Goal: Task Accomplishment & Management: Use online tool/utility

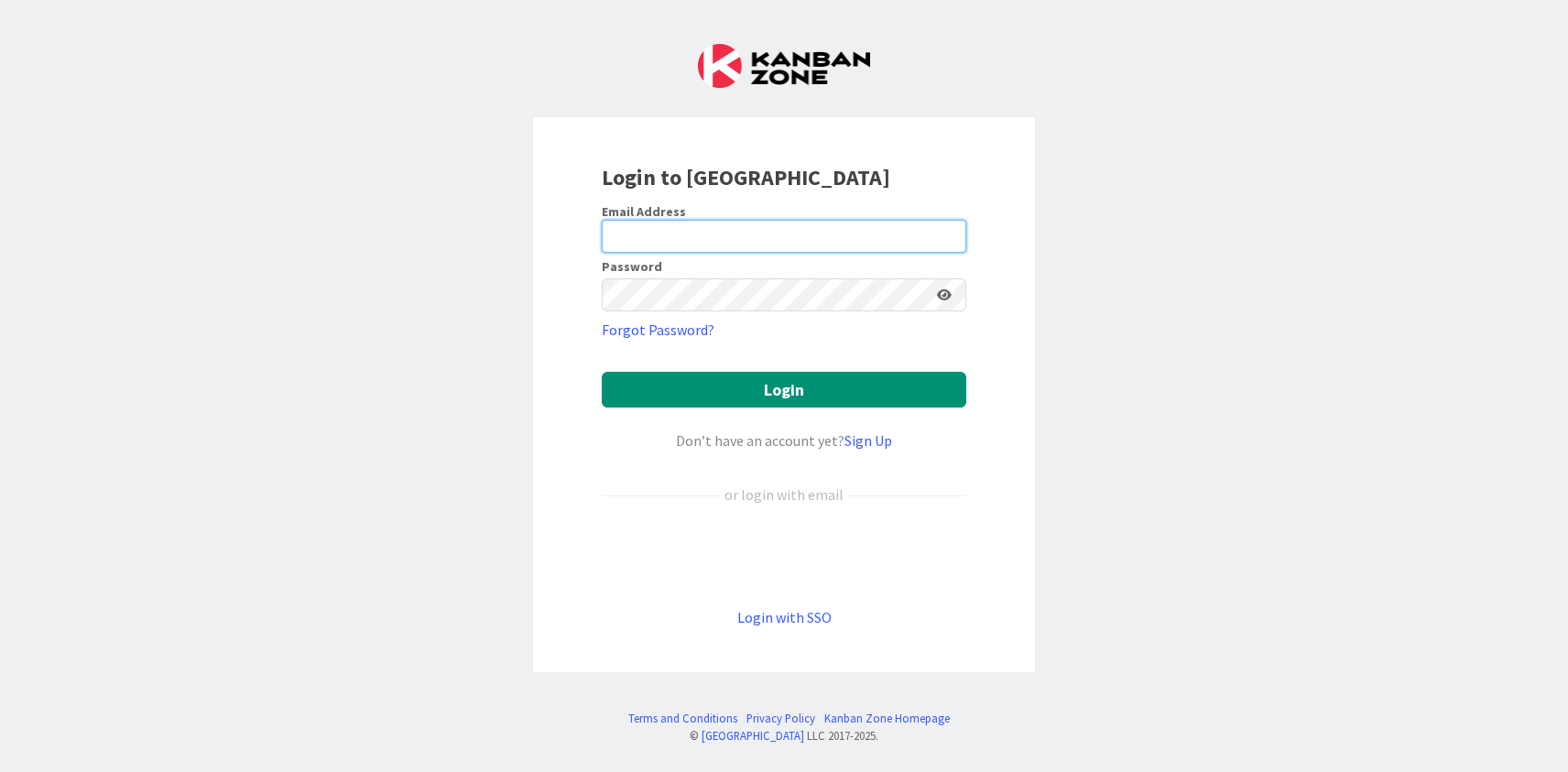
click at [819, 239] on input "email" at bounding box center [784, 236] width 365 height 33
type input "[PERSON_NAME][EMAIL_ADDRESS][DOMAIN_NAME]"
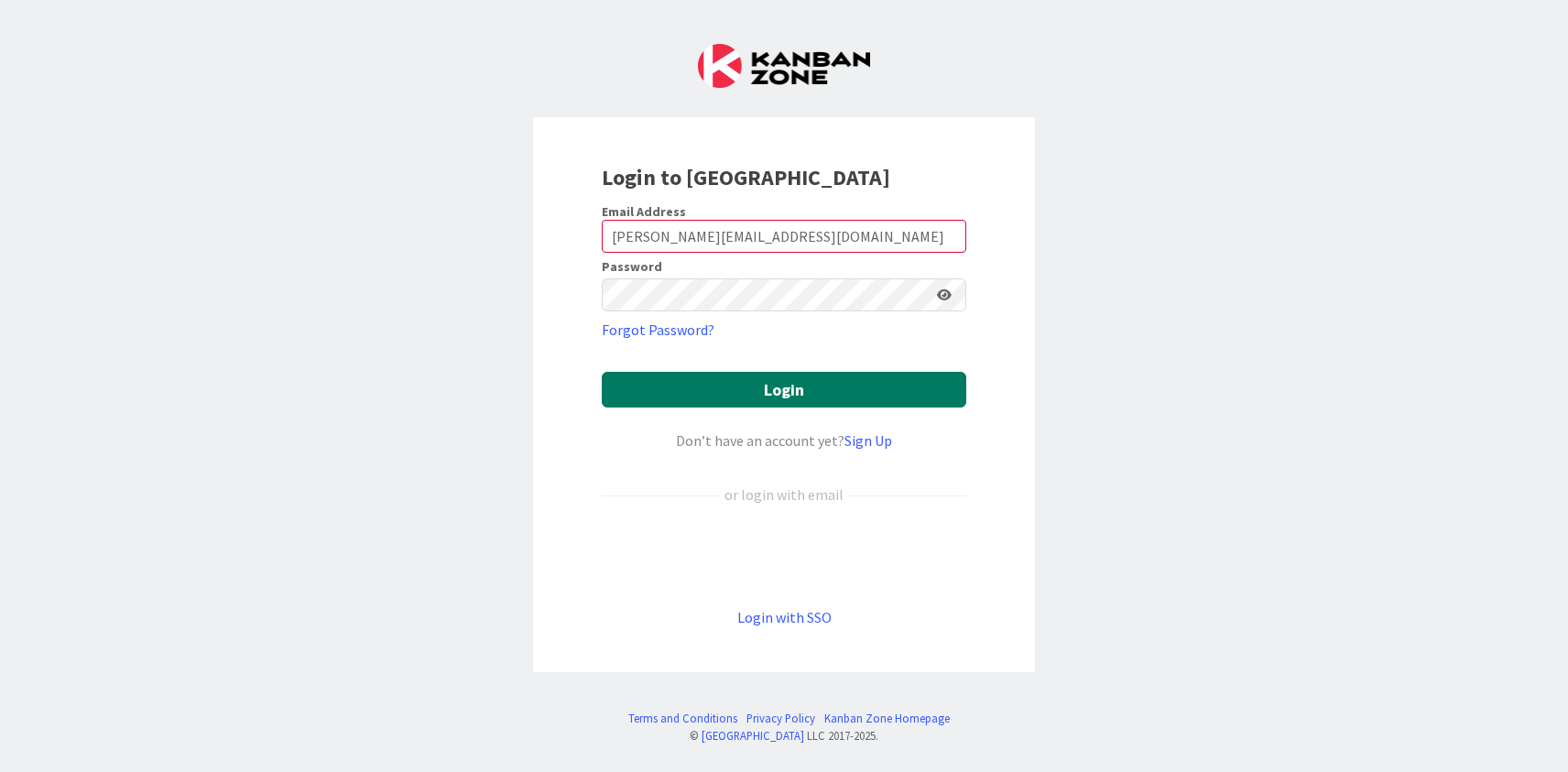
click at [783, 392] on button "Login" at bounding box center [784, 390] width 365 height 36
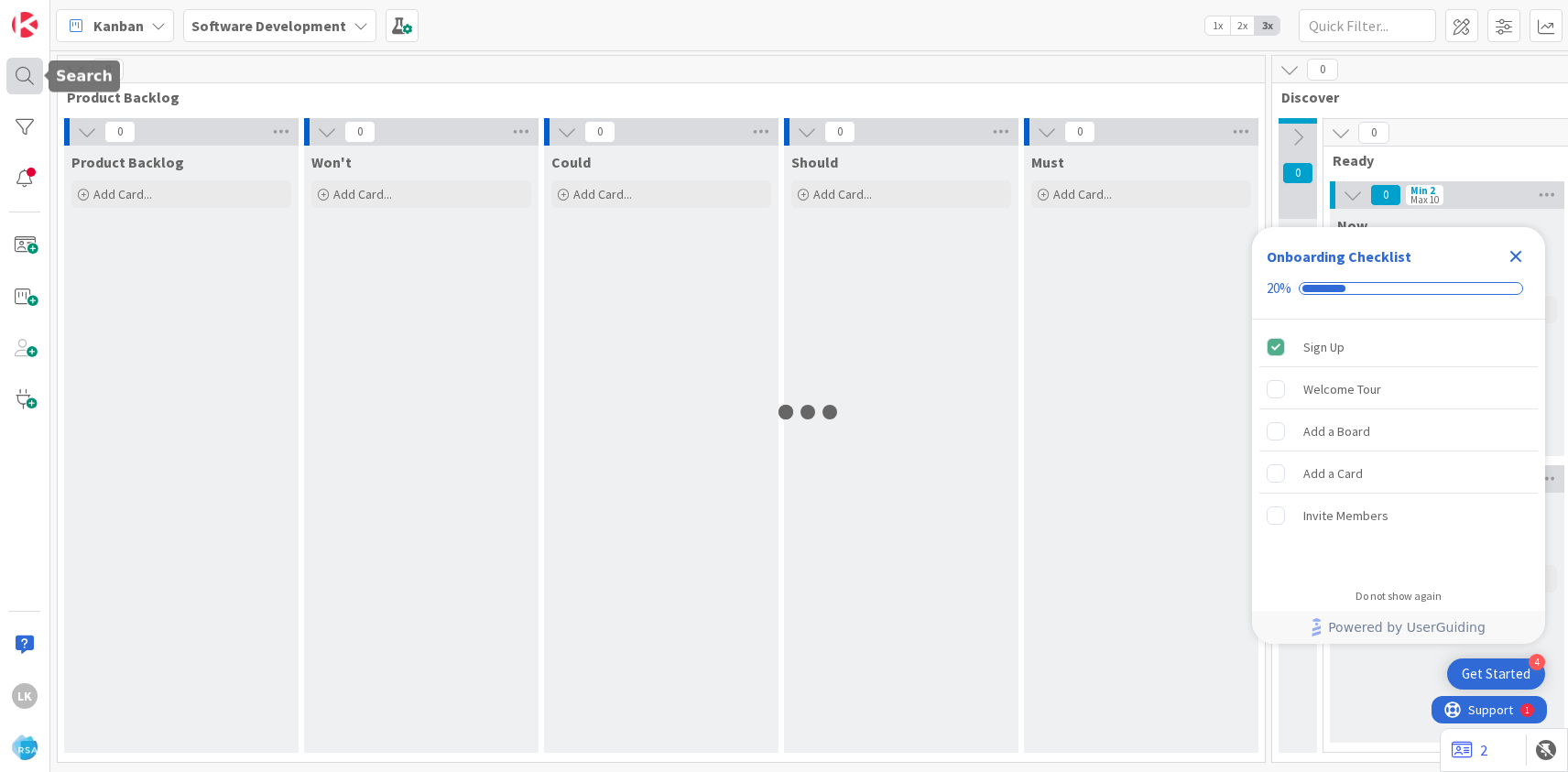
click at [32, 83] on div at bounding box center [25, 76] width 37 height 37
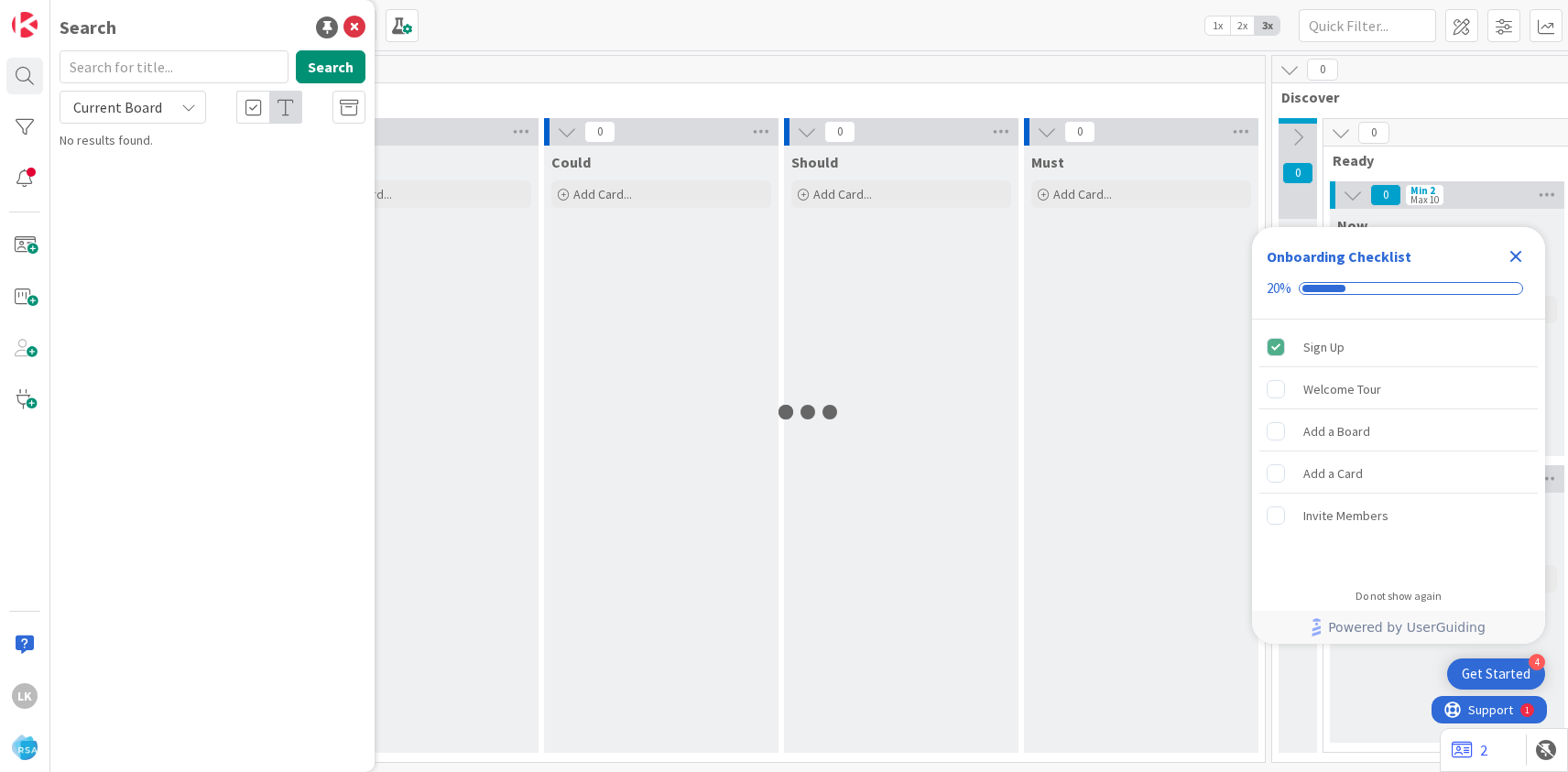
click at [124, 76] on input "text" at bounding box center [174, 67] width 229 height 33
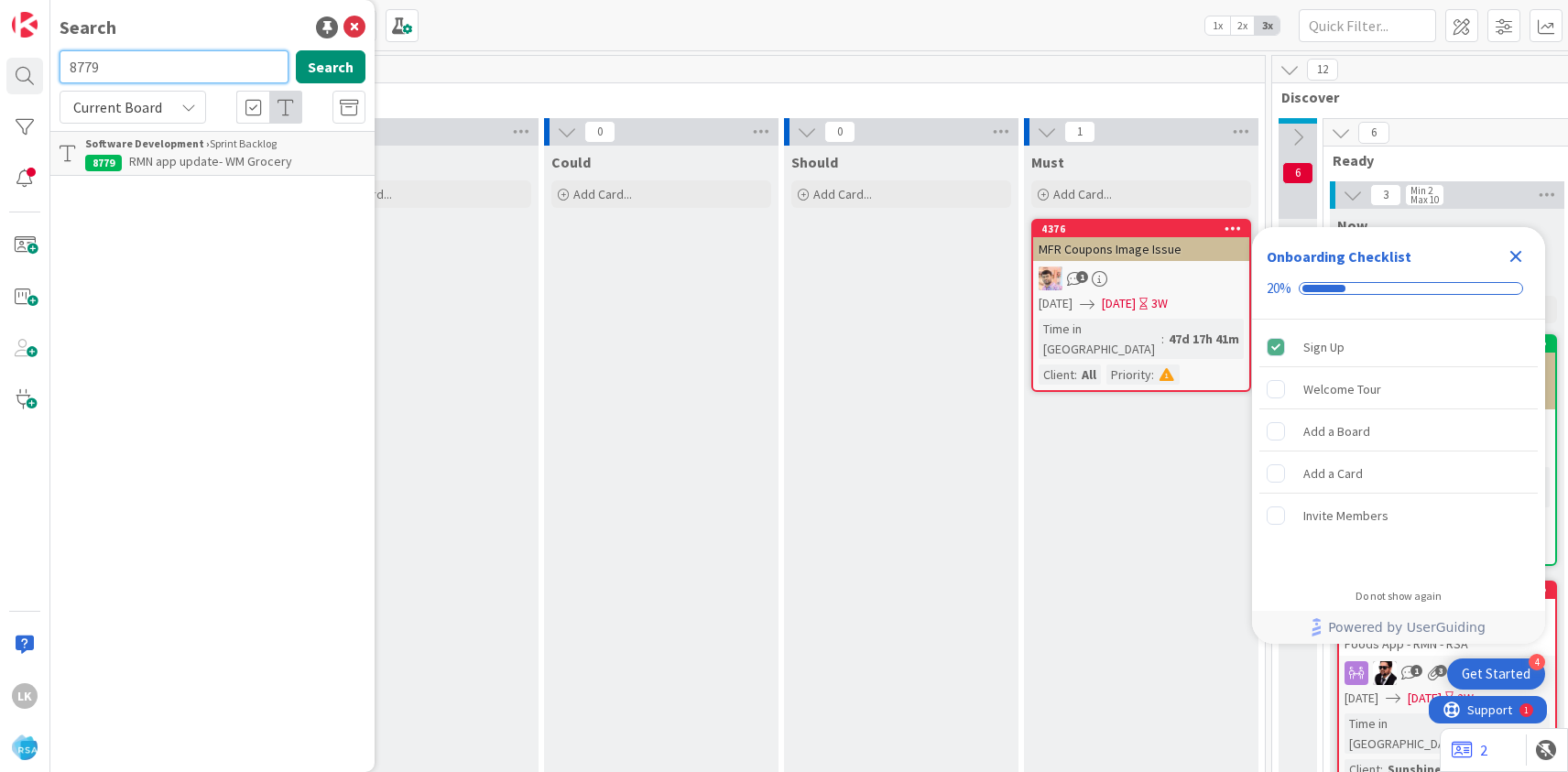
click at [139, 68] on input "8779" at bounding box center [174, 67] width 229 height 33
click at [134, 67] on input "9360" at bounding box center [174, 67] width 229 height 33
type input "9269"
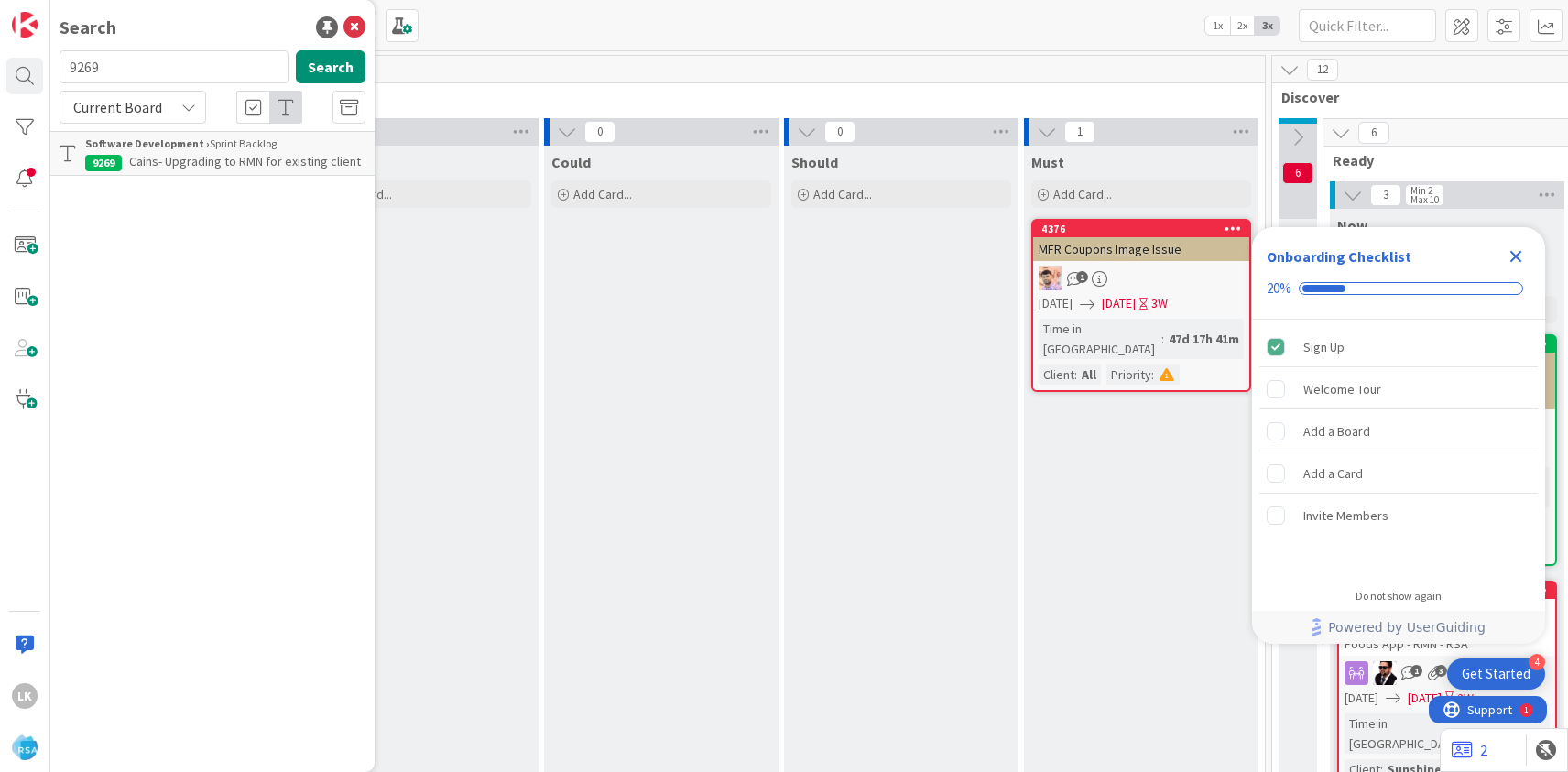
click at [175, 162] on span "Cains- Upgrading to RMN for existing client" at bounding box center [245, 161] width 232 height 17
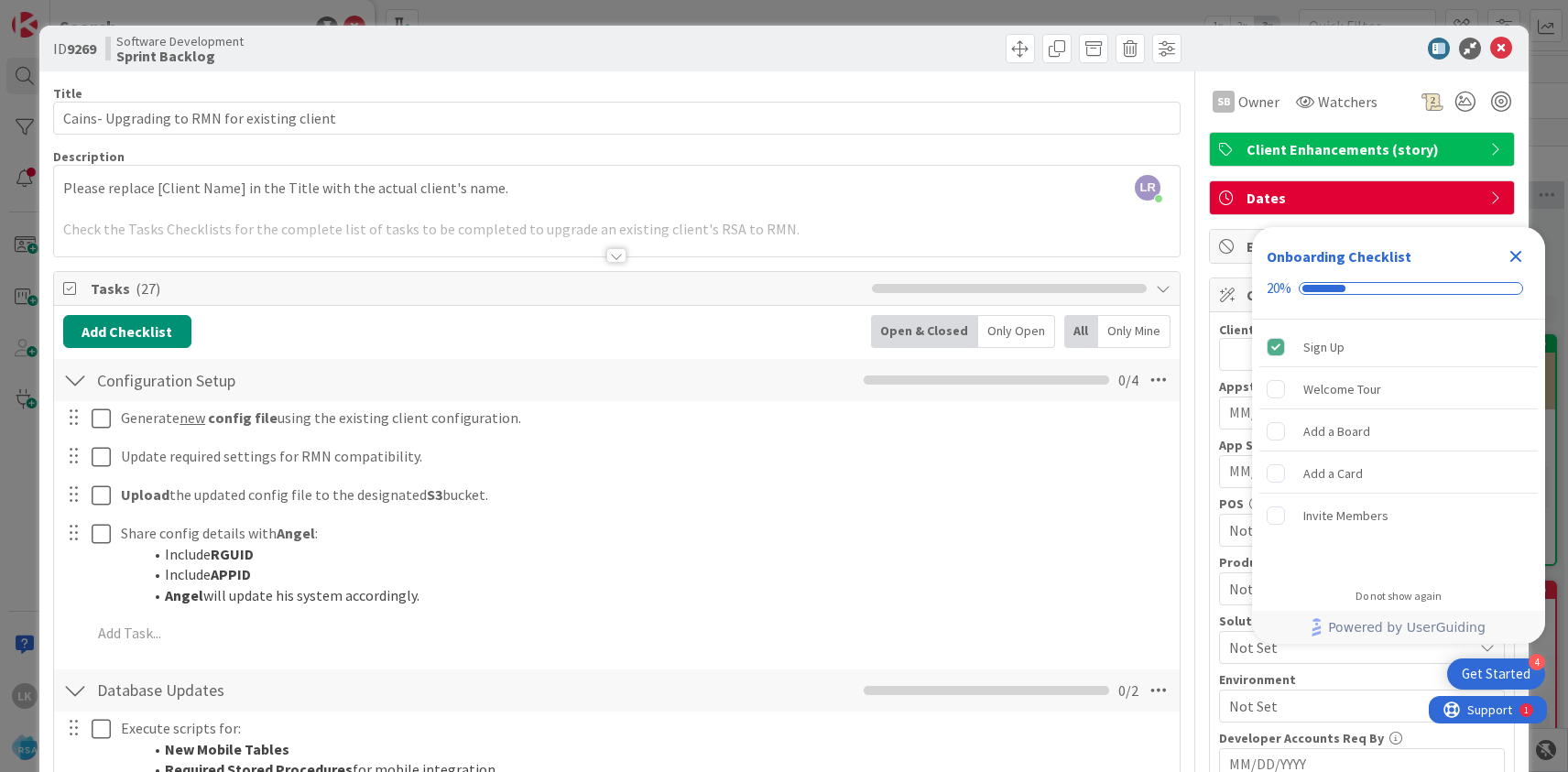
click at [619, 255] on div at bounding box center [617, 255] width 20 height 15
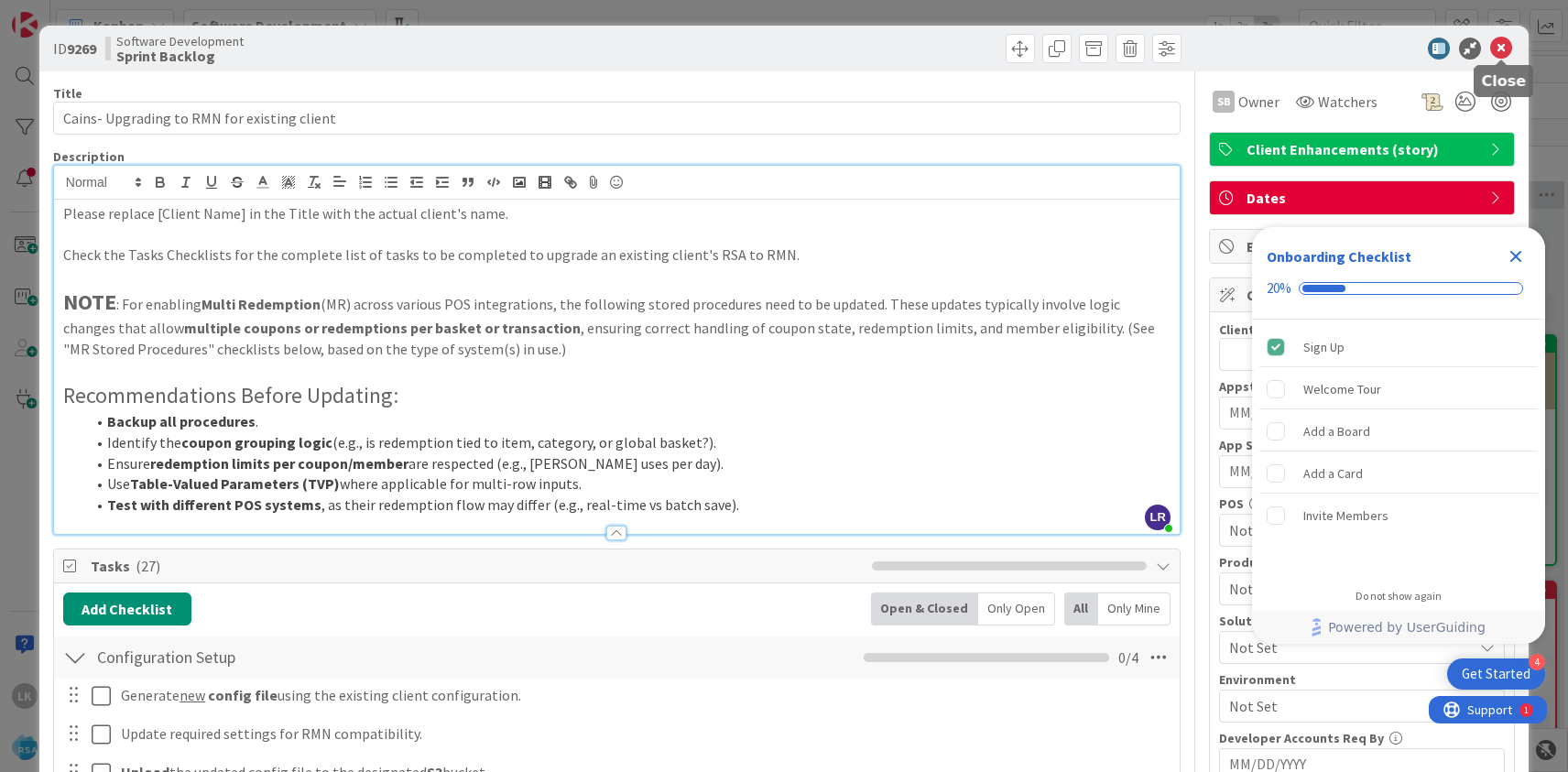
click at [1507, 44] on icon at bounding box center [1501, 49] width 22 height 22
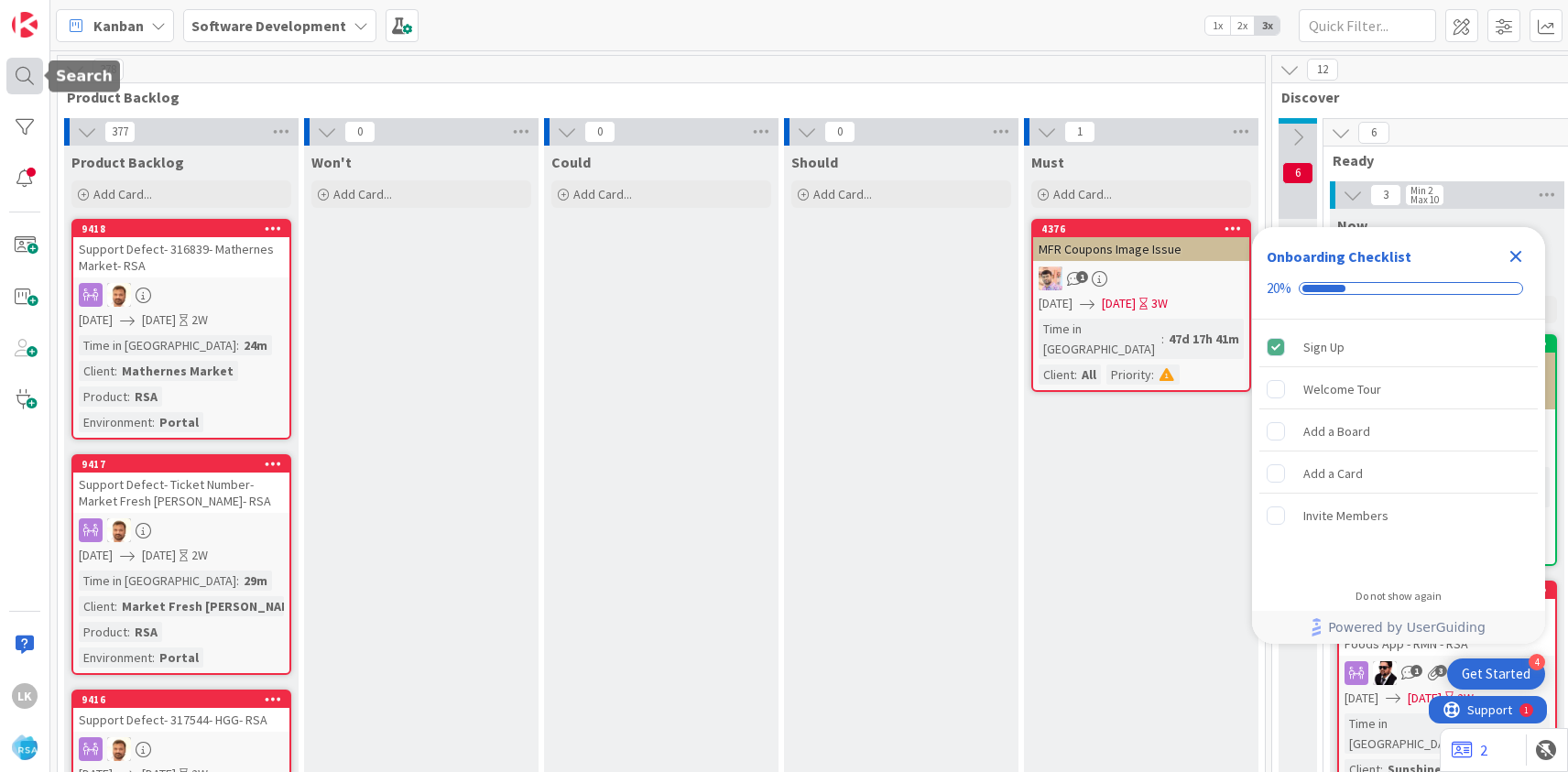
click at [33, 85] on div at bounding box center [25, 76] width 37 height 37
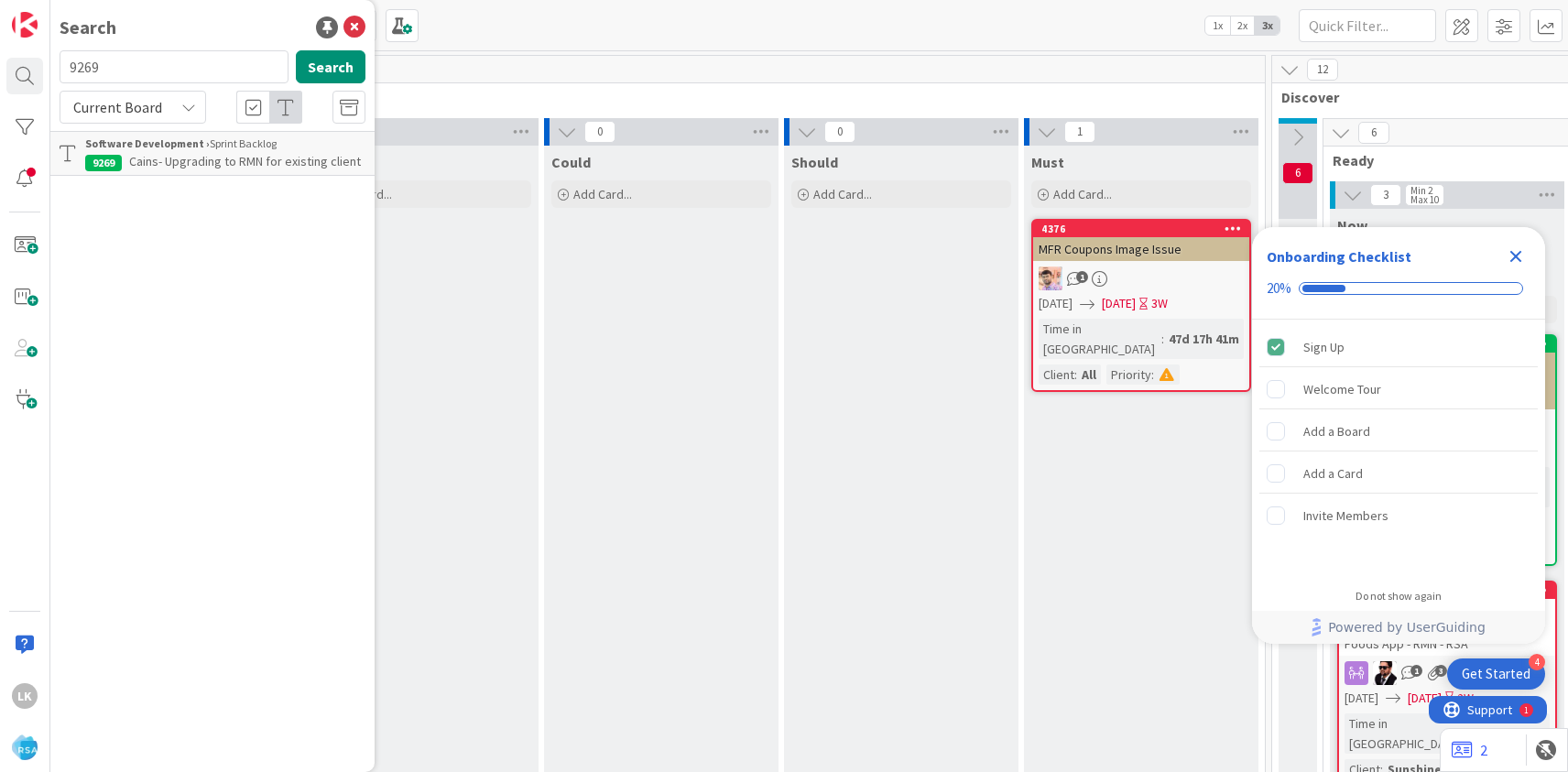
click at [124, 68] on input "9269" at bounding box center [174, 67] width 229 height 33
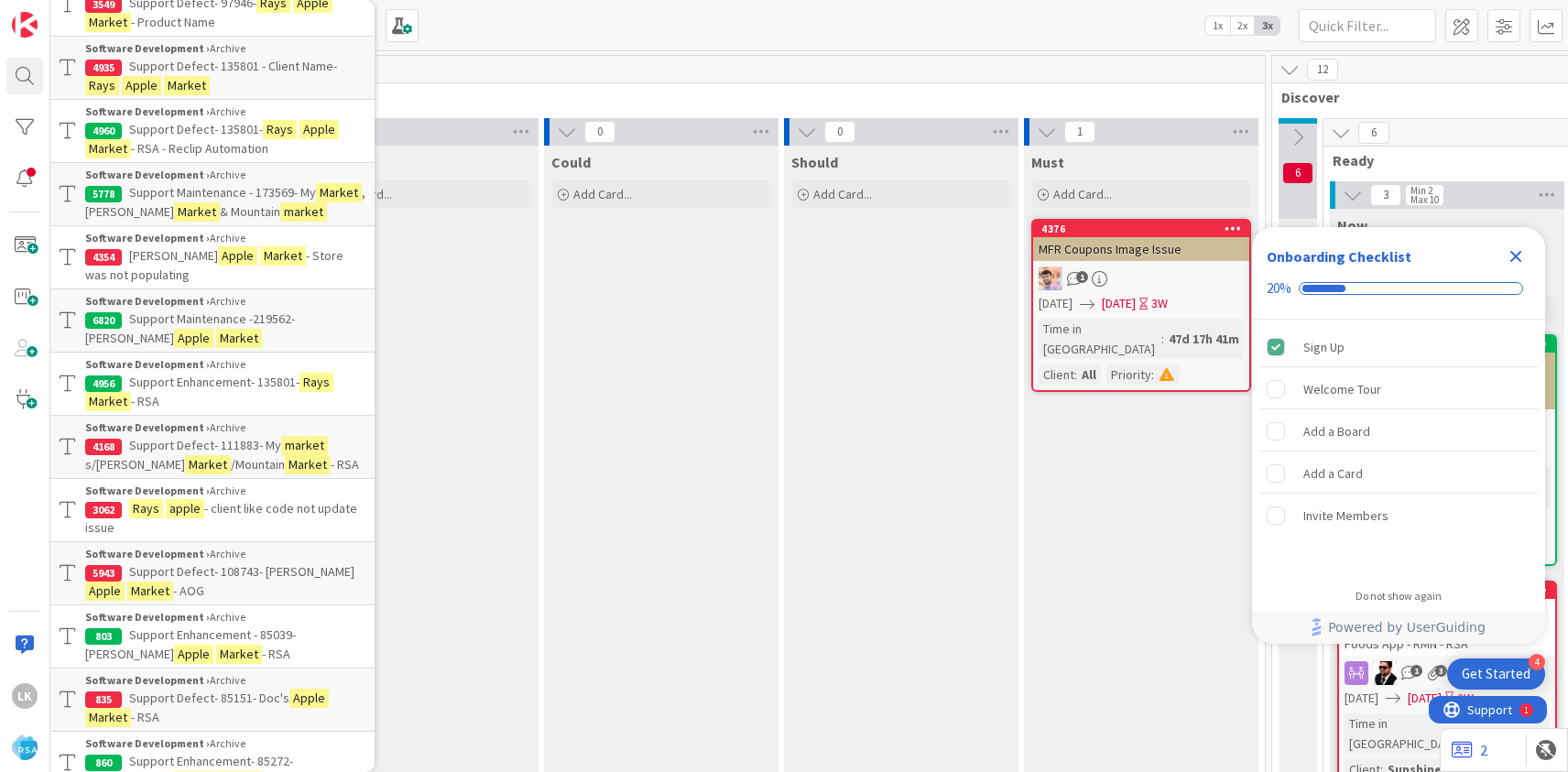
scroll to position [2533, 0]
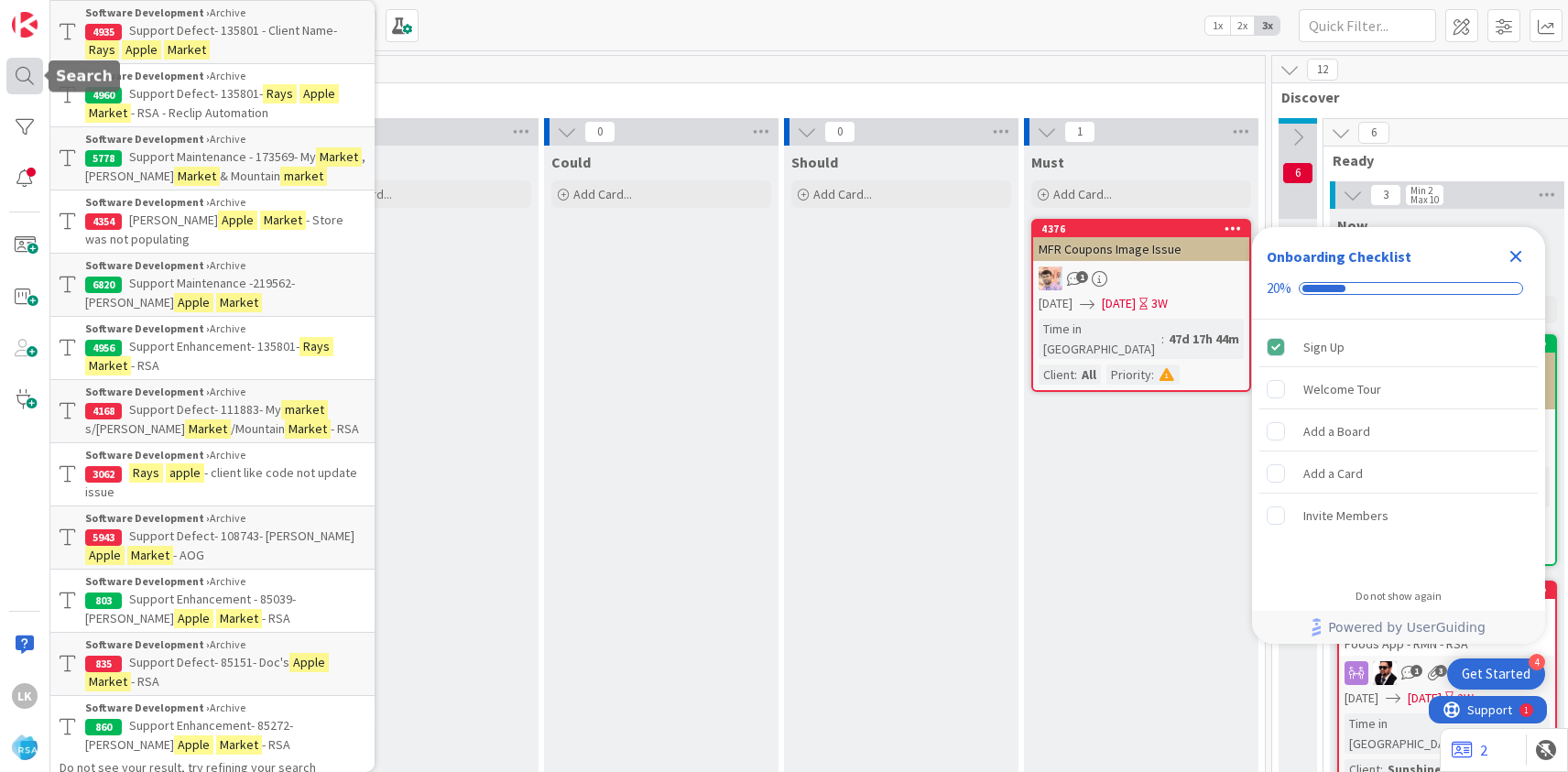
click at [32, 81] on div at bounding box center [25, 76] width 37 height 37
click at [32, 83] on div at bounding box center [25, 76] width 37 height 37
click at [26, 79] on div at bounding box center [25, 76] width 37 height 37
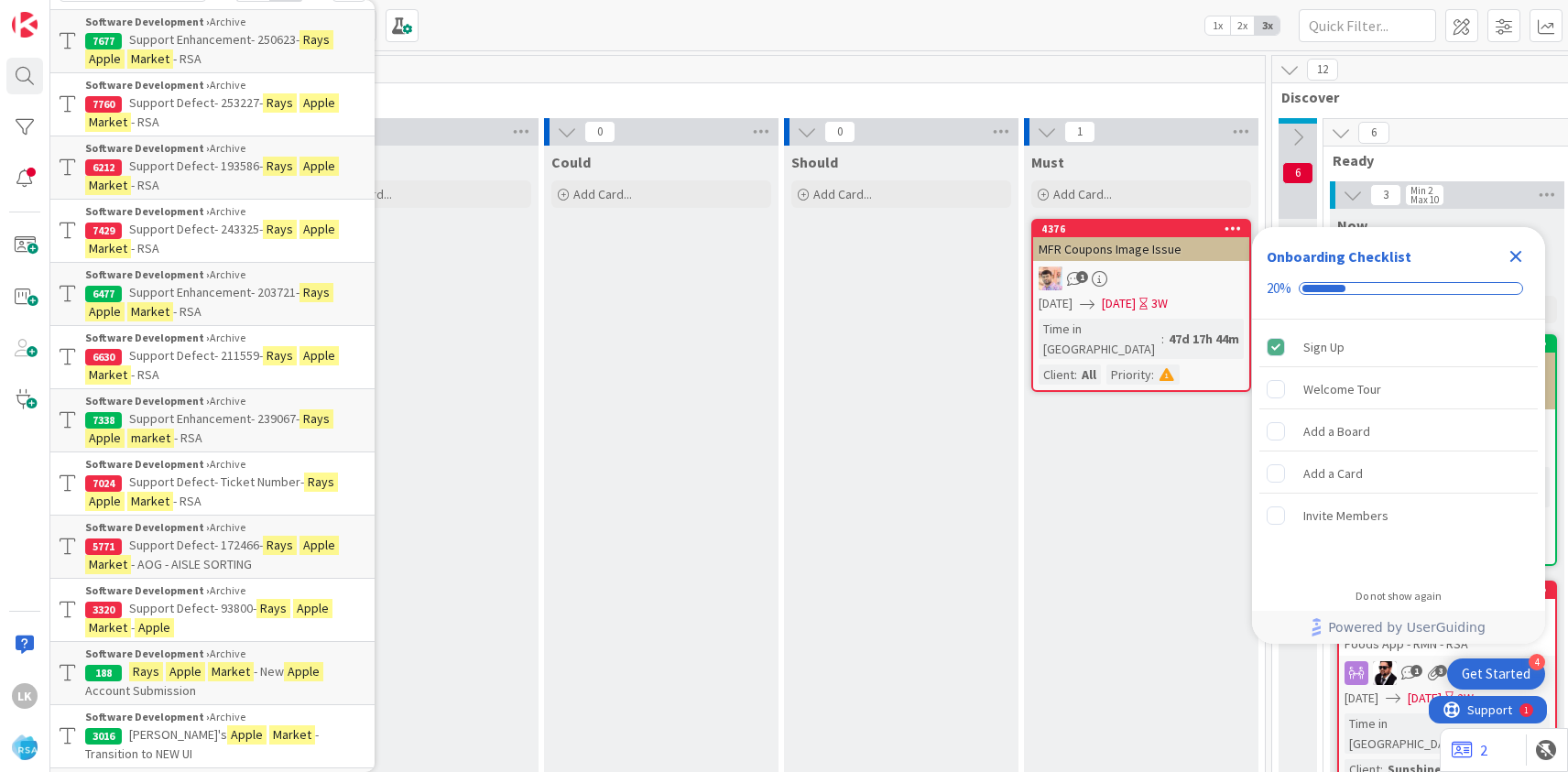
scroll to position [0, 0]
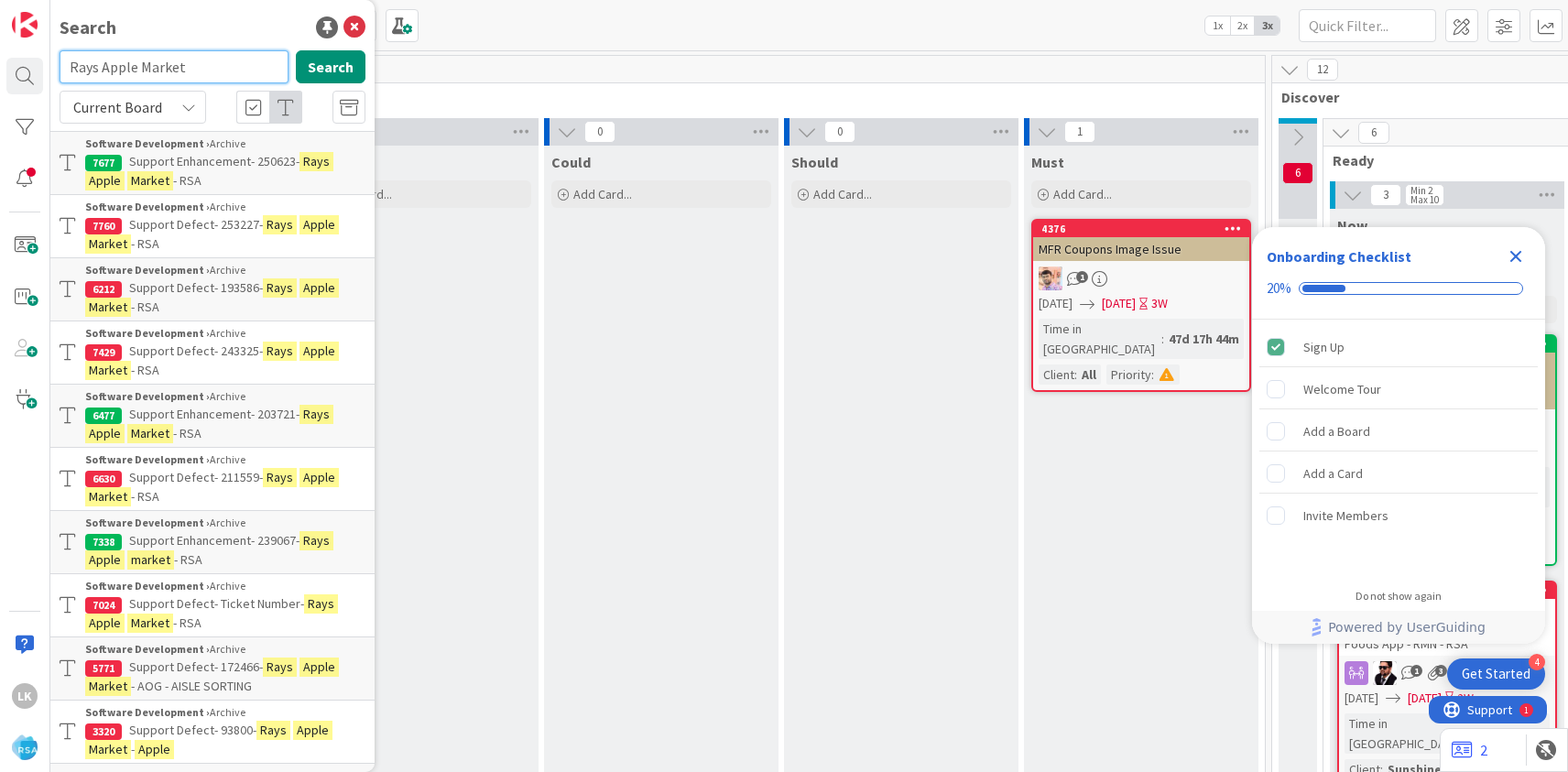
click at [211, 71] on input "Rays Apple Market" at bounding box center [174, 67] width 229 height 33
paste input "9420"
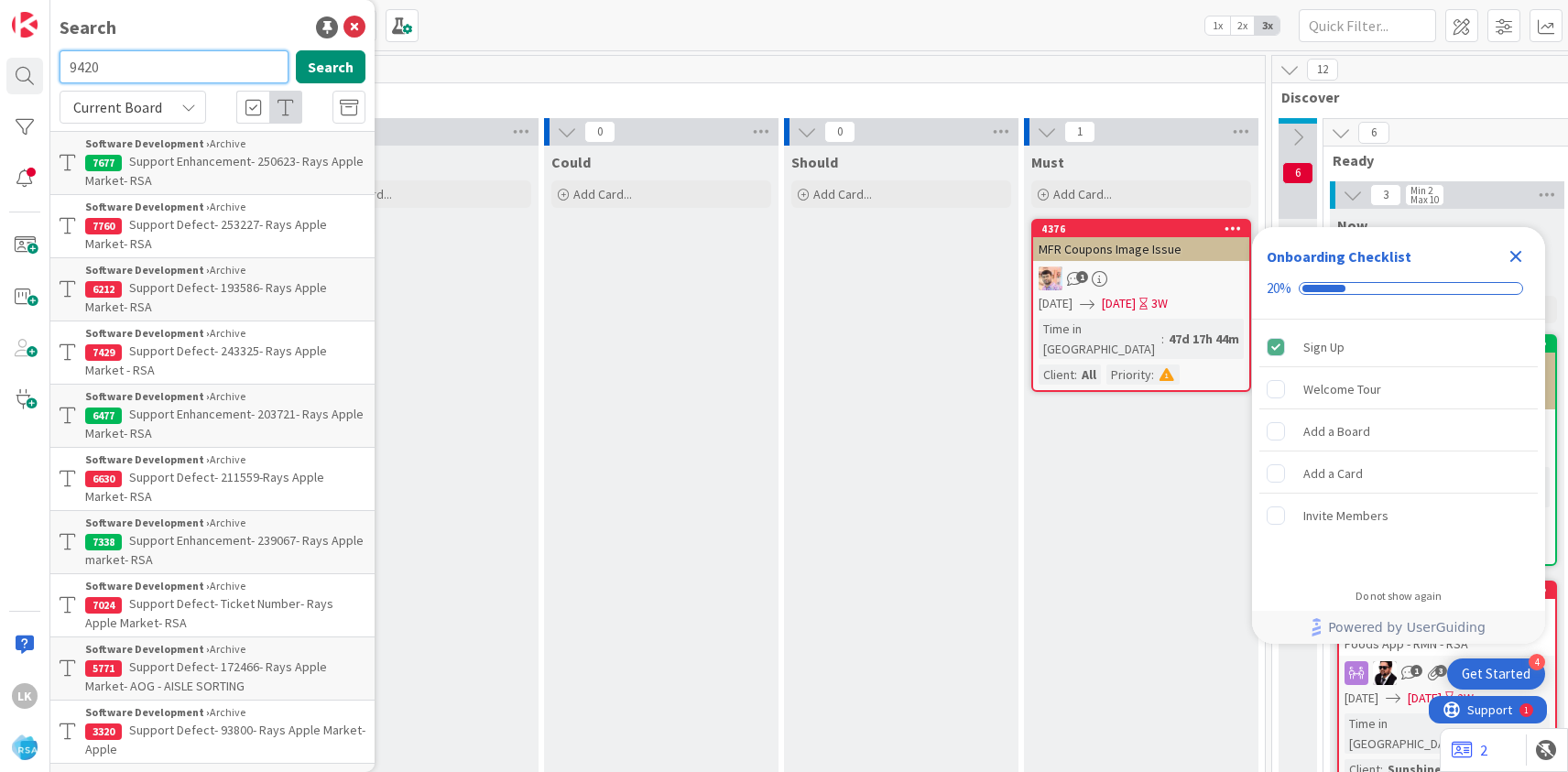
type input "9420"
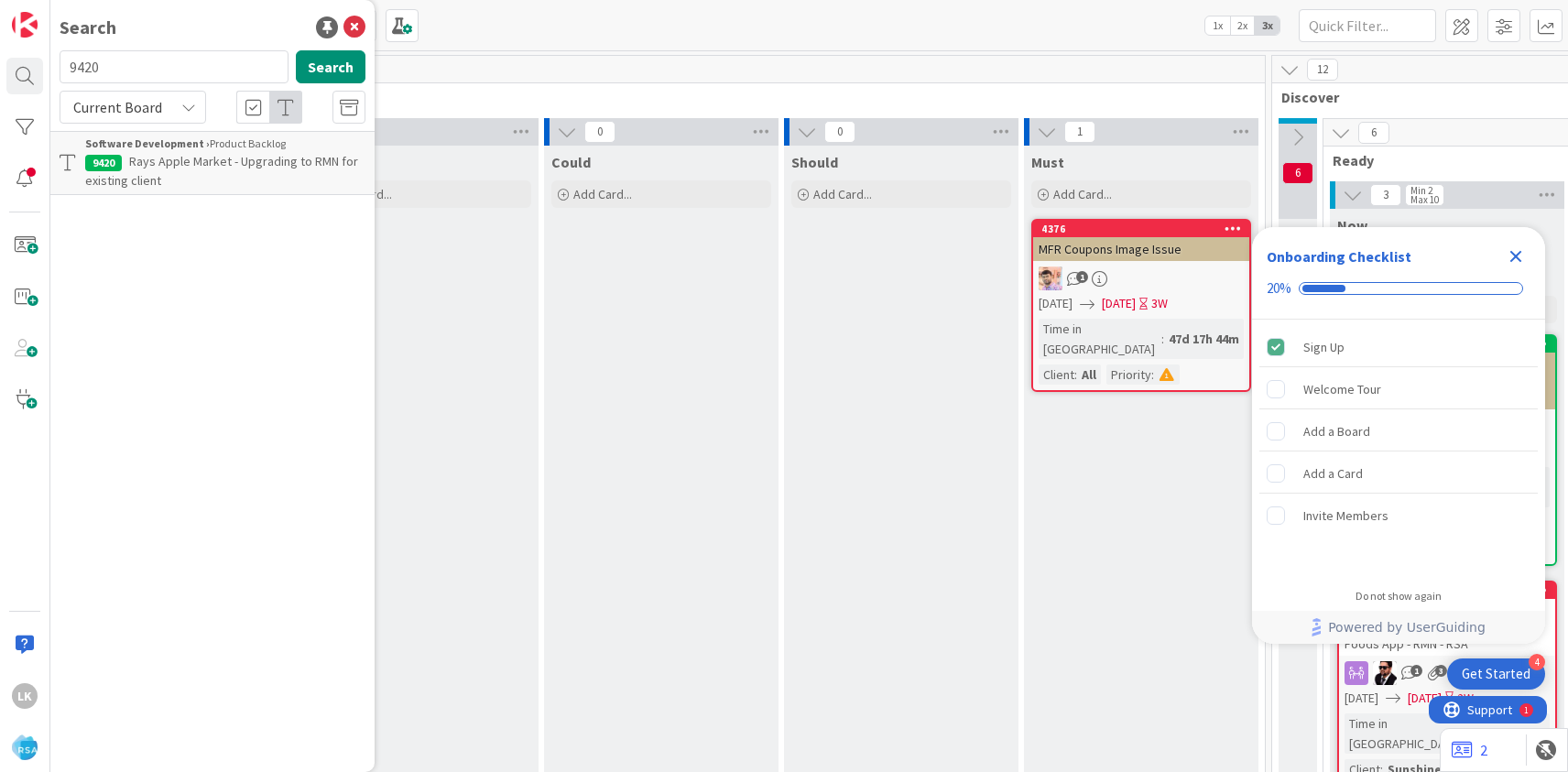
click at [230, 169] on p "Rays Apple Market - Upgrading to RMN for existing client" at bounding box center [225, 171] width 280 height 39
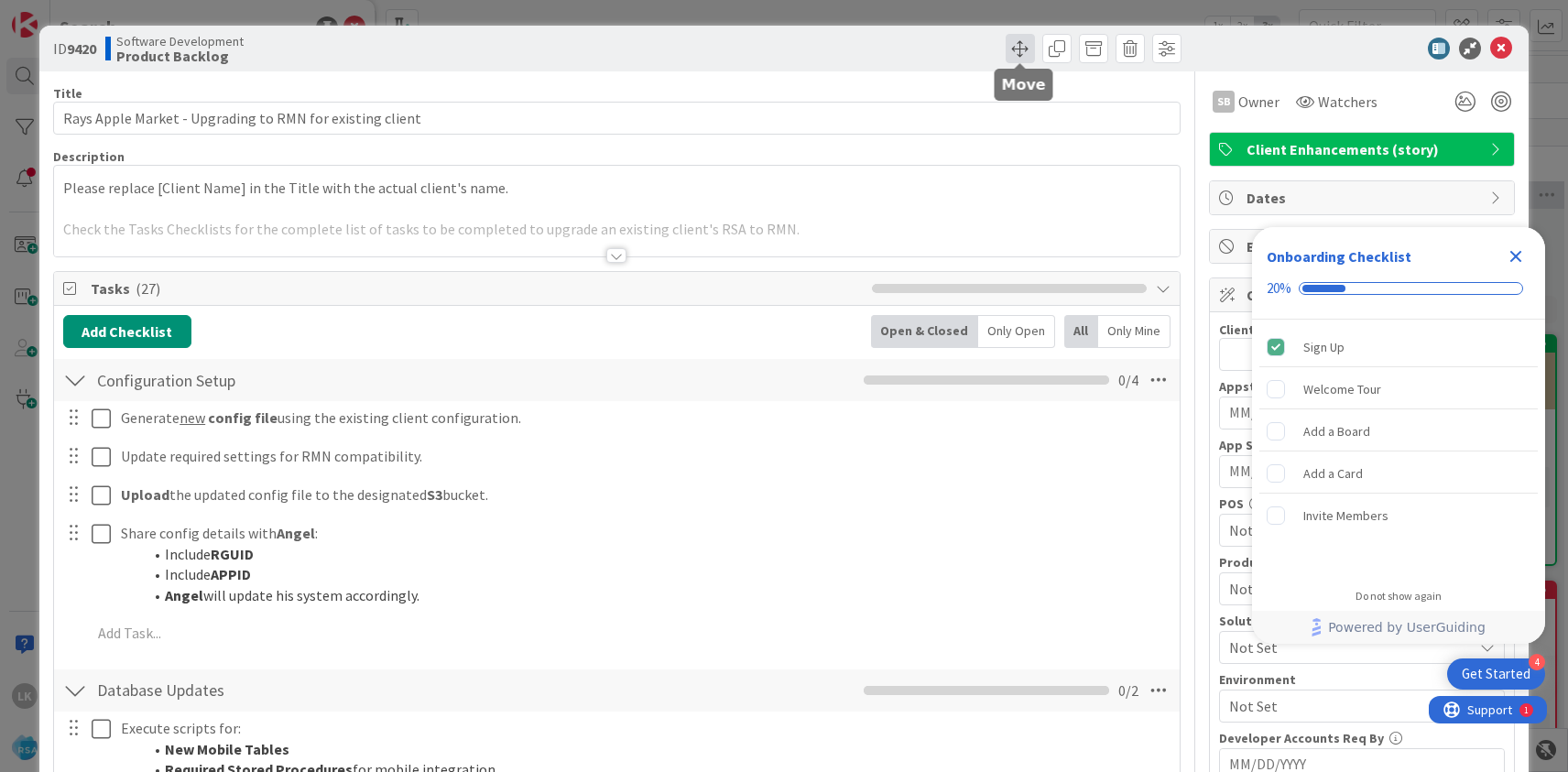
click at [1021, 50] on span at bounding box center [1020, 49] width 29 height 29
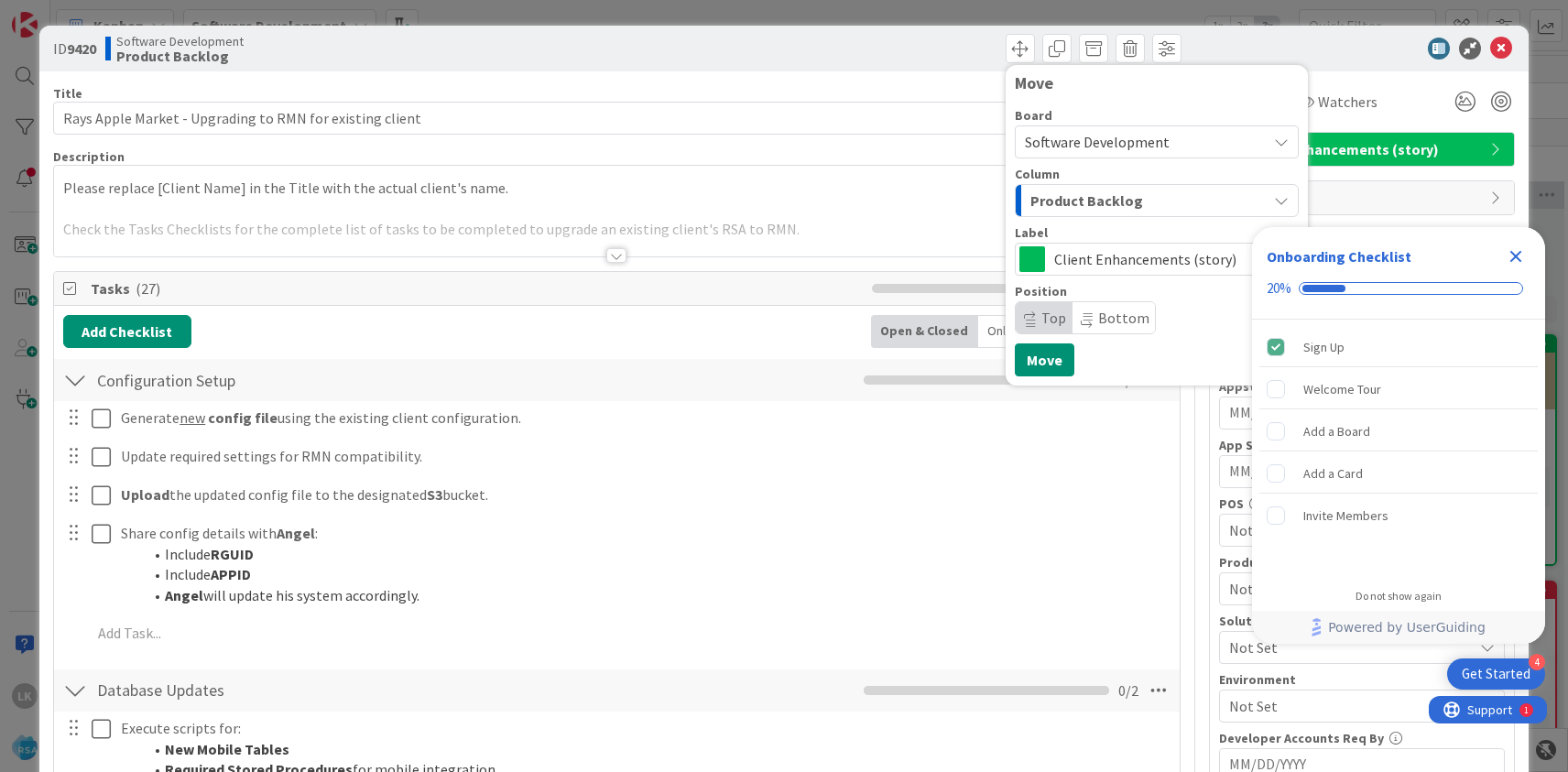
click at [1084, 199] on span "Product Backlog" at bounding box center [1086, 200] width 113 height 24
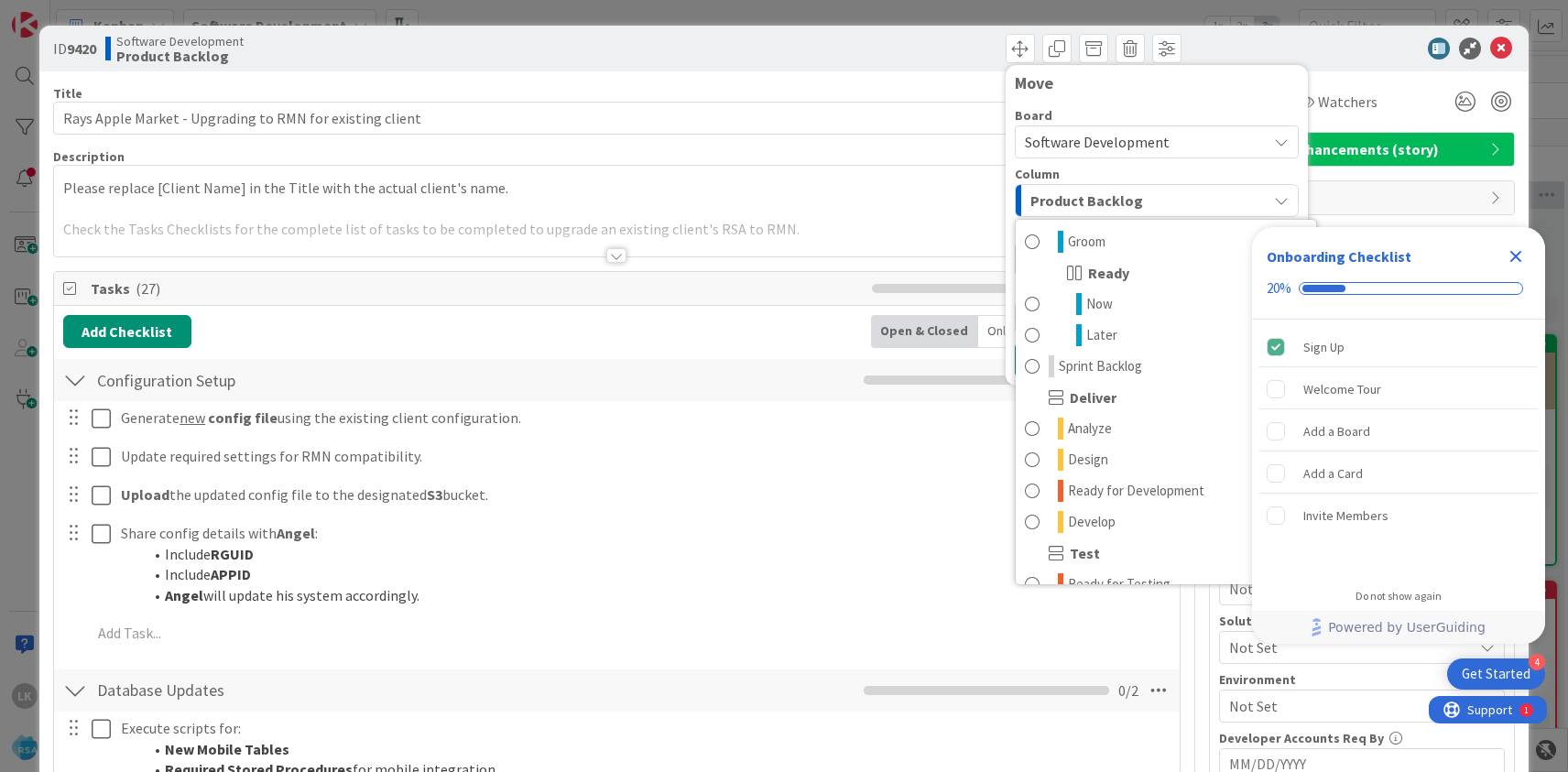
scroll to position [240, 0]
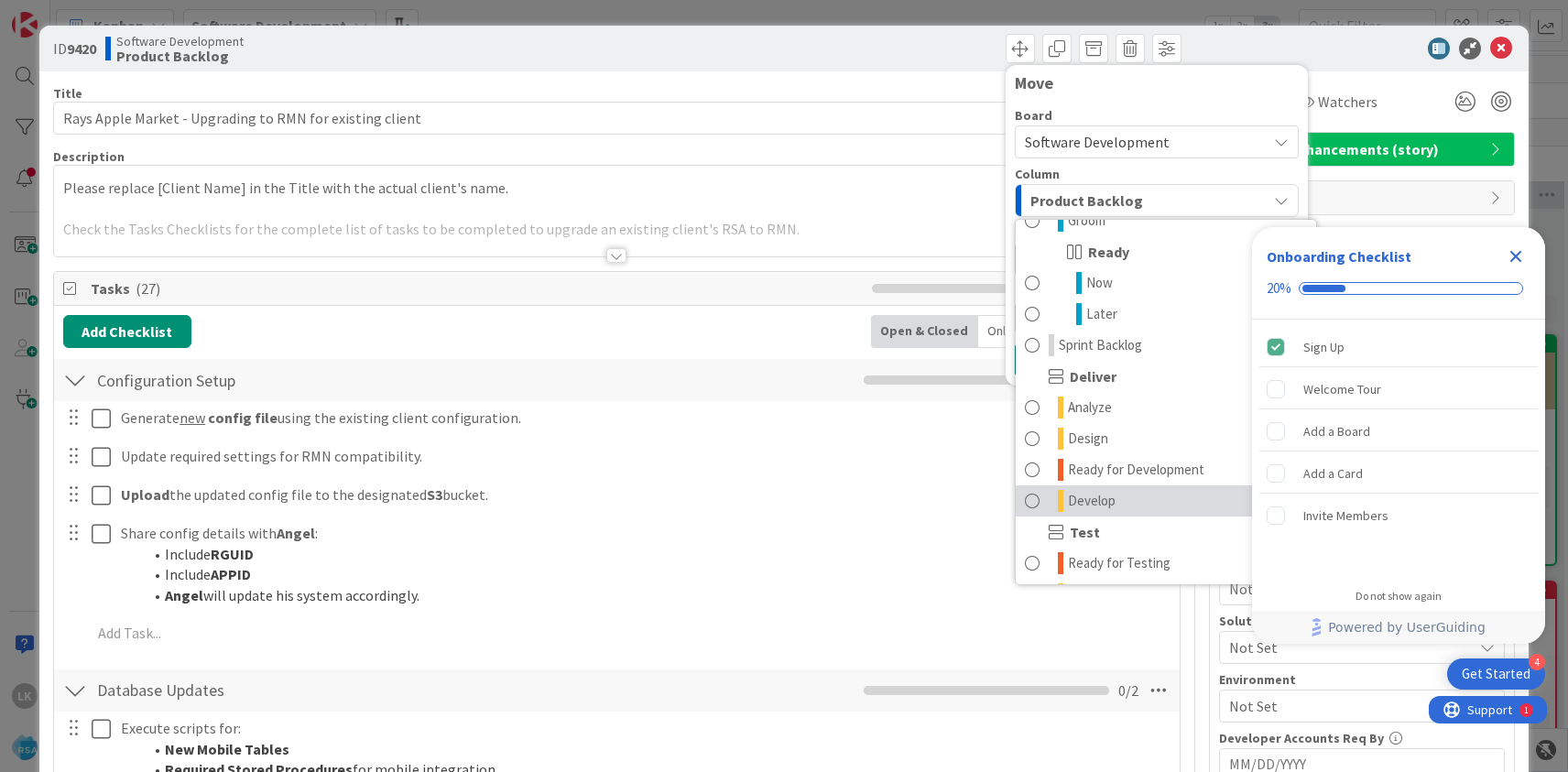
click at [1092, 494] on span "Develop" at bounding box center [1092, 501] width 48 height 22
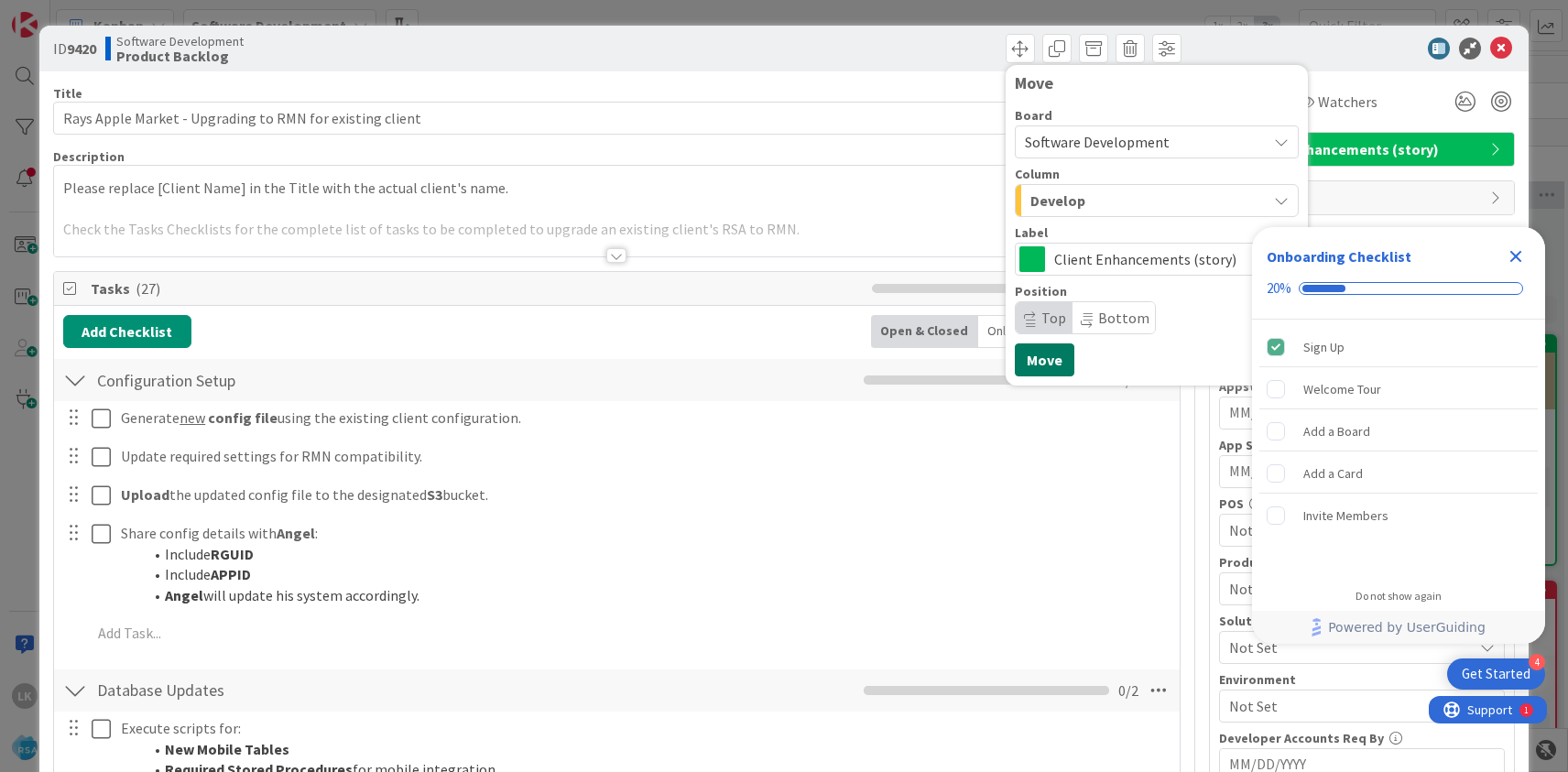
click at [1041, 359] on button "Move" at bounding box center [1044, 360] width 60 height 33
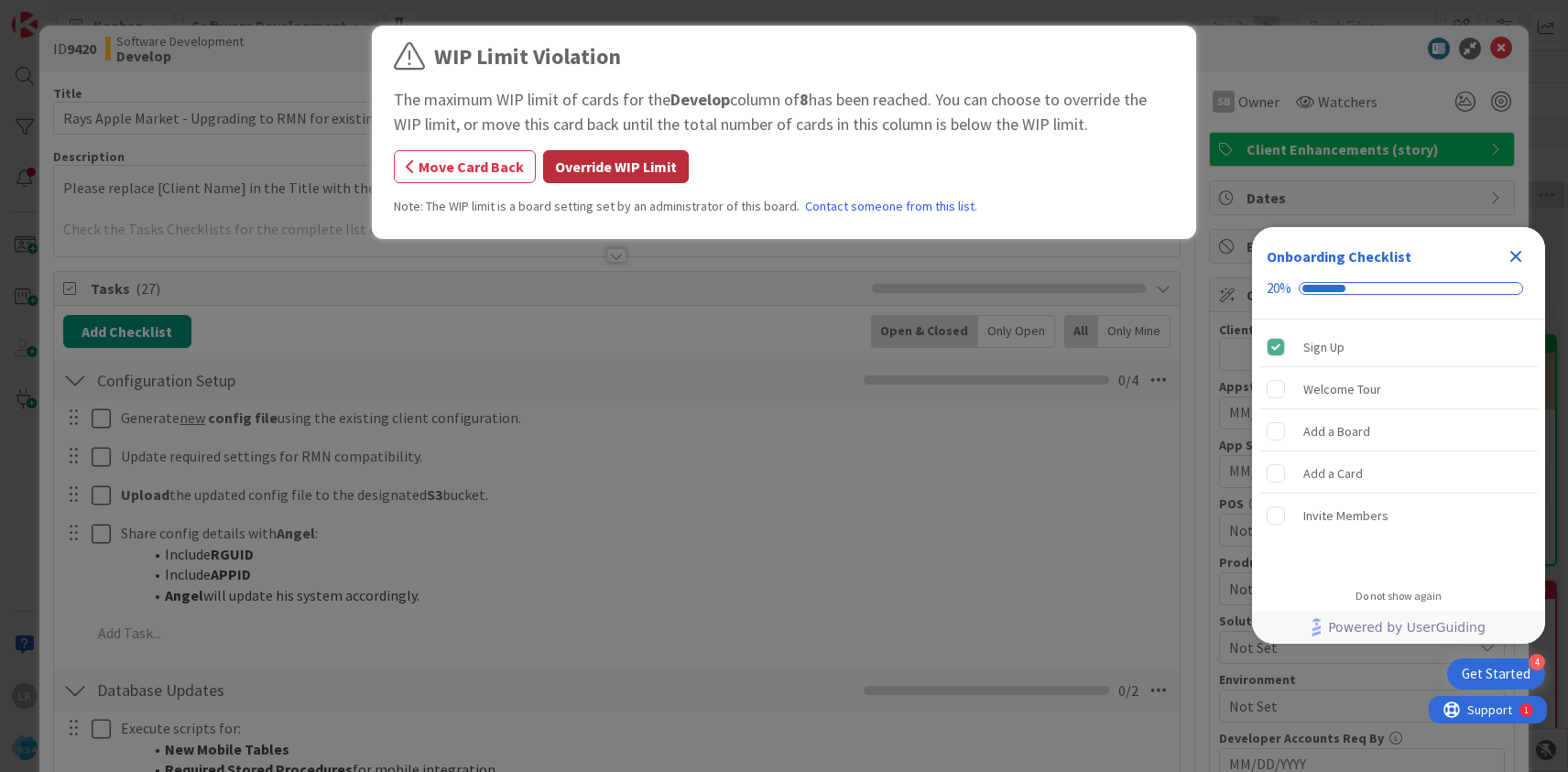
click at [621, 169] on button "Override WIP Limit" at bounding box center [616, 166] width 145 height 33
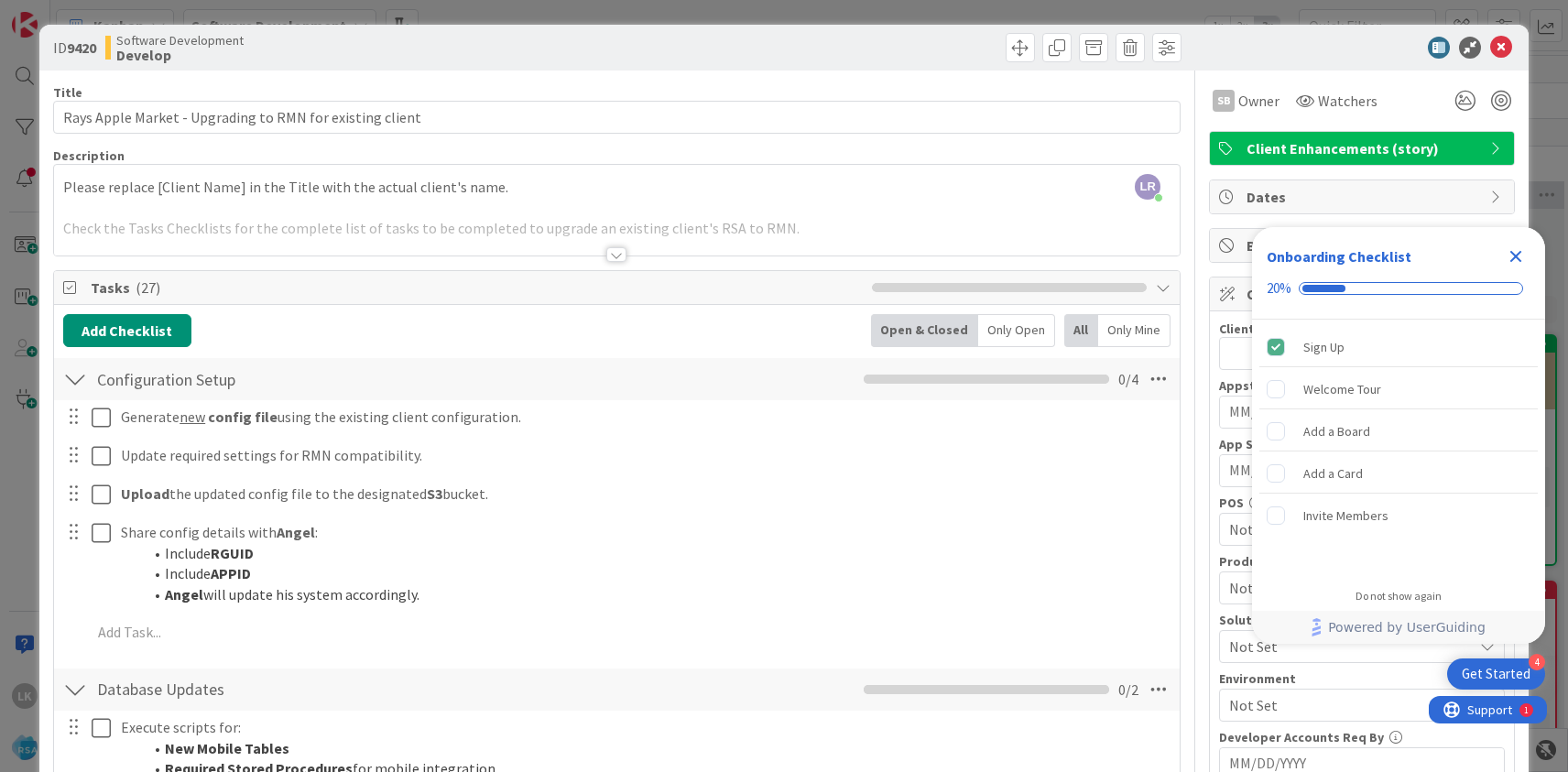
scroll to position [0, 0]
click at [1503, 47] on icon at bounding box center [1501, 49] width 22 height 22
